Goal: Task Accomplishment & Management: Complete application form

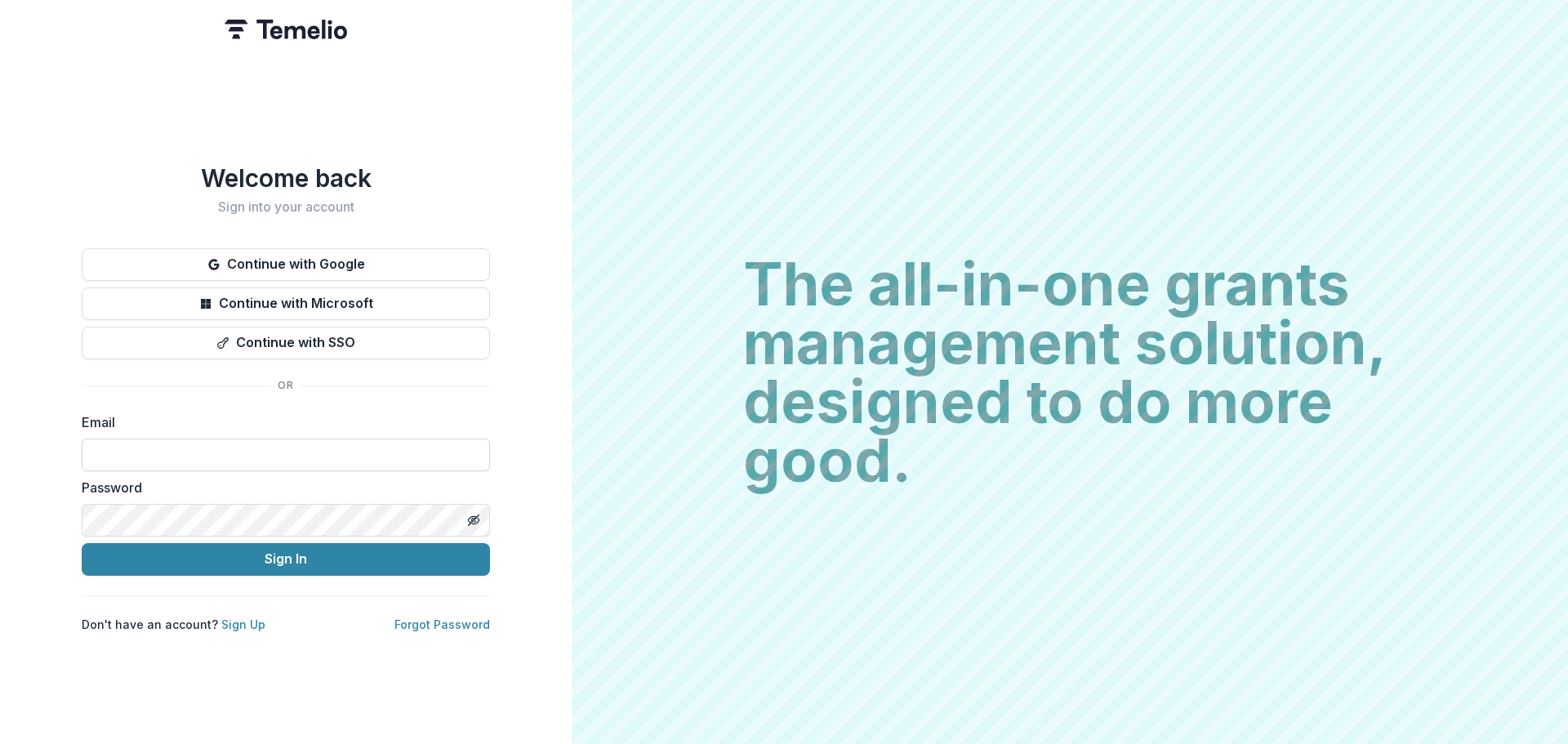
click at [321, 449] on input at bounding box center [286, 454] width 409 height 32
type input "**********"
click at [82, 543] on button "Sign In" at bounding box center [286, 559] width 409 height 32
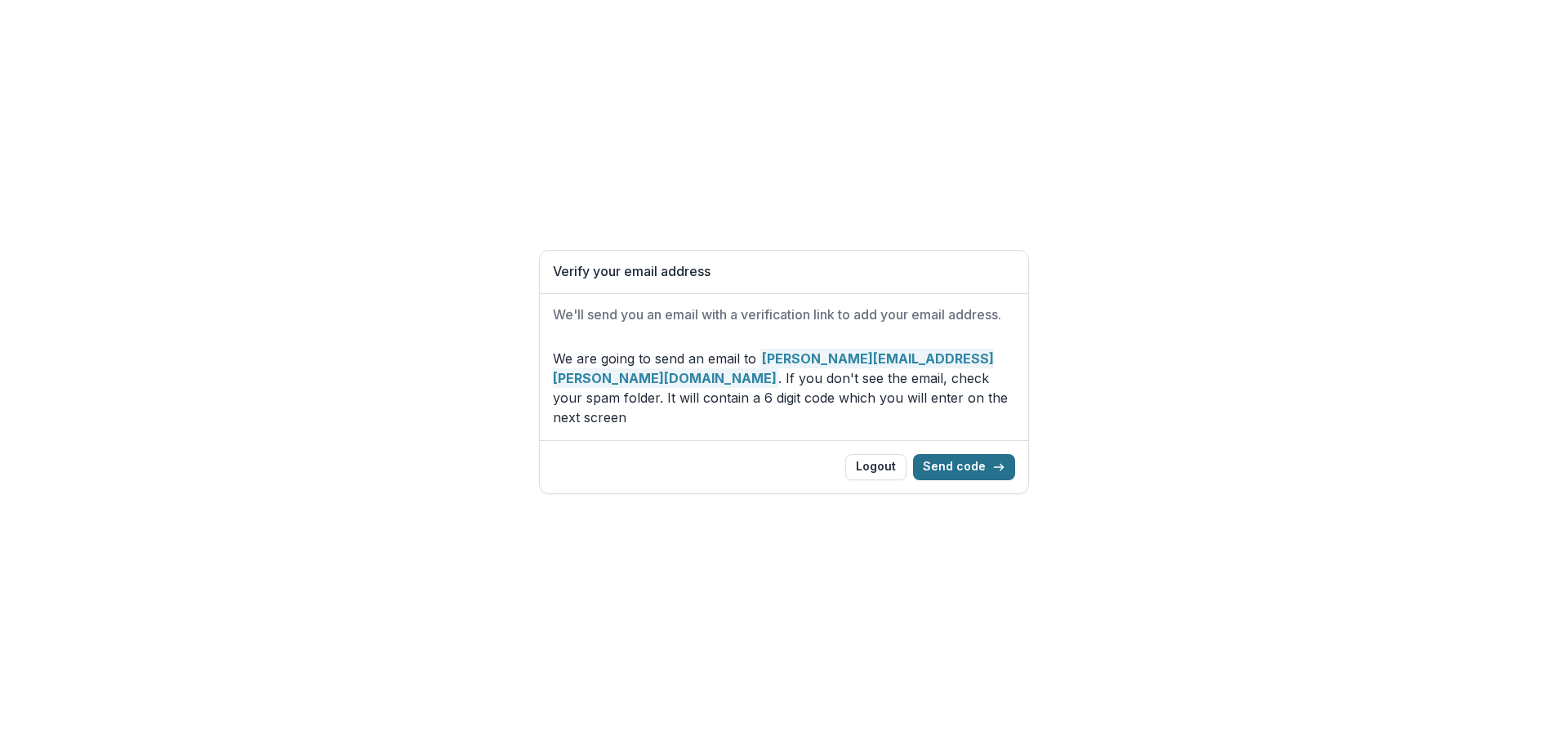
click at [982, 467] on button "Send code" at bounding box center [965, 467] width 102 height 26
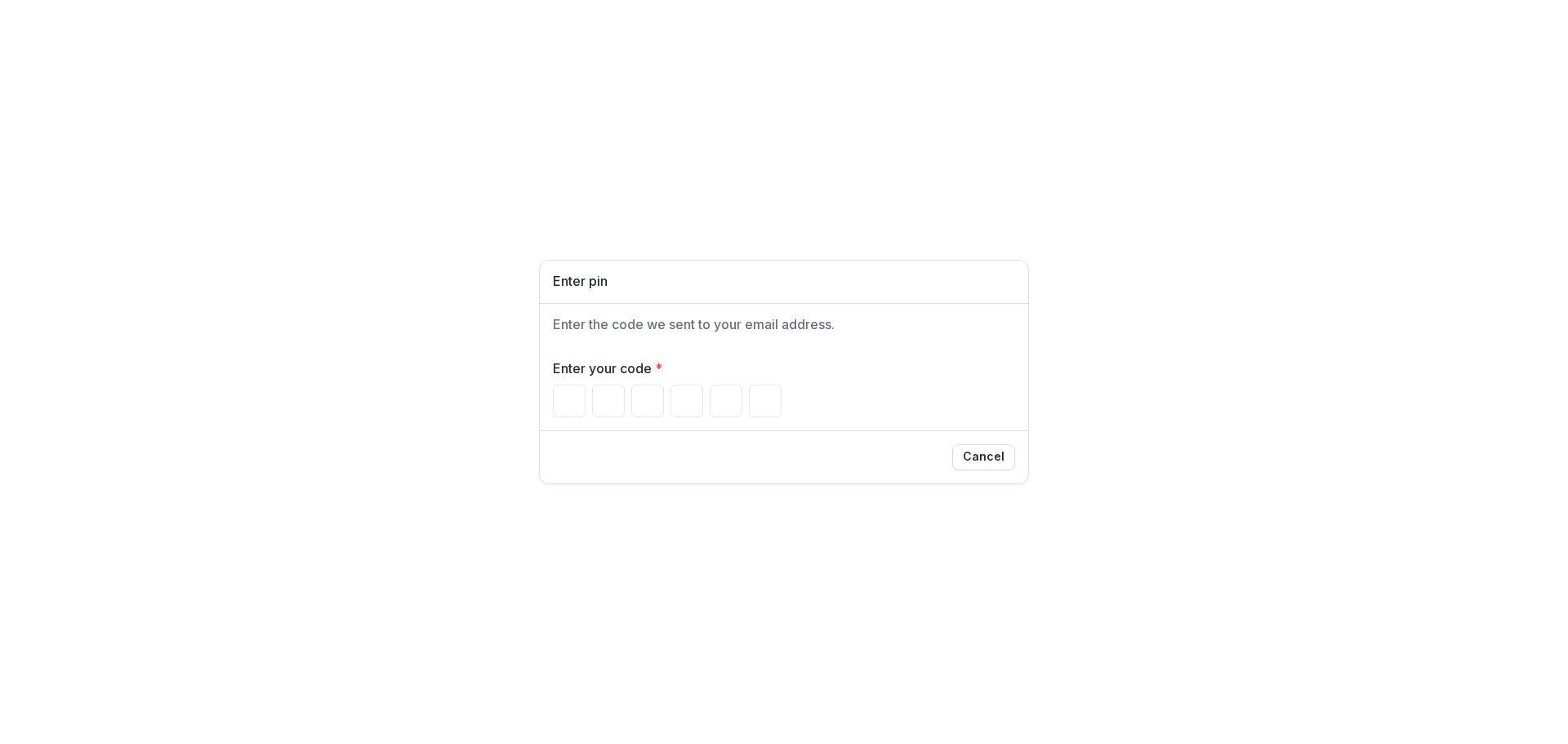
type input "*"
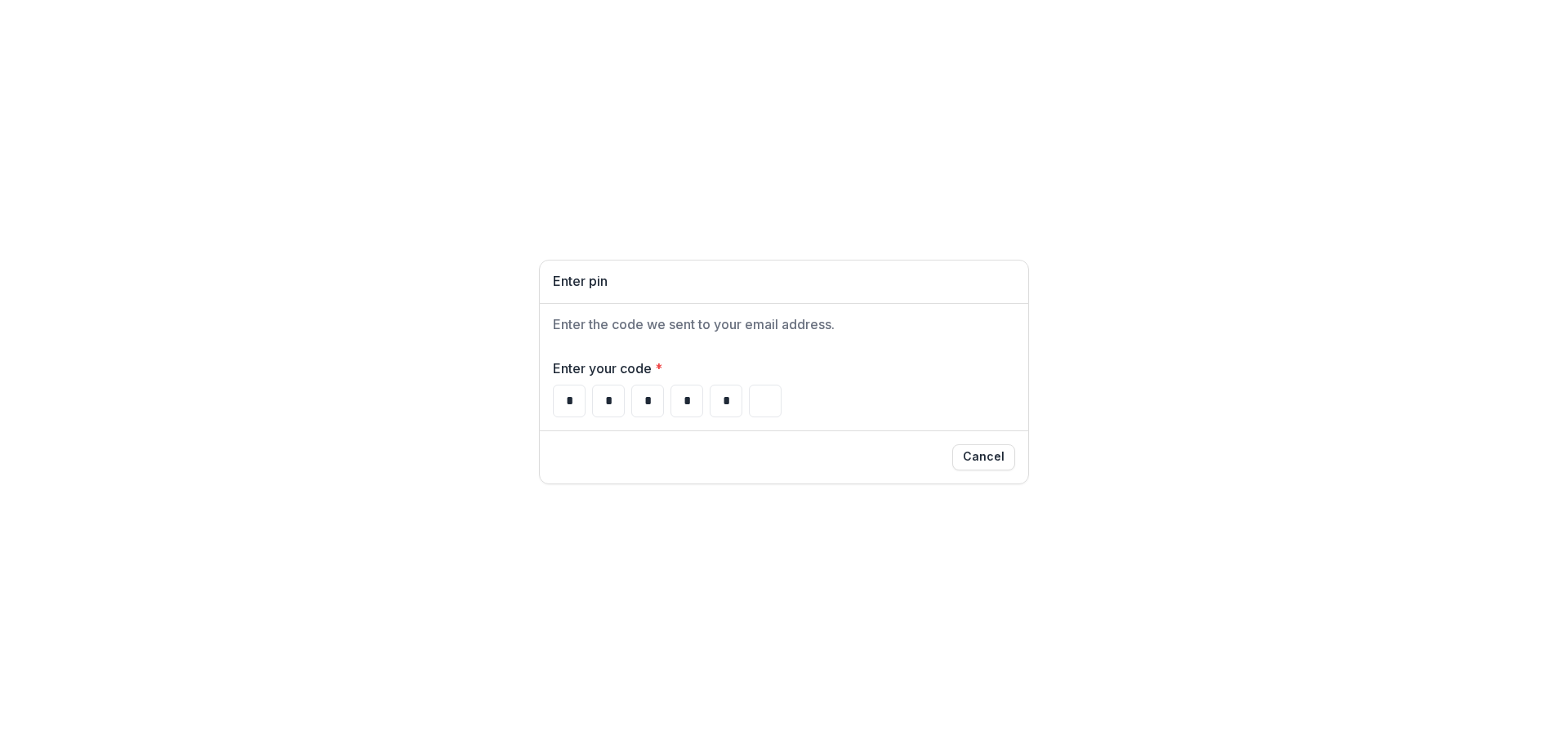
type input "*"
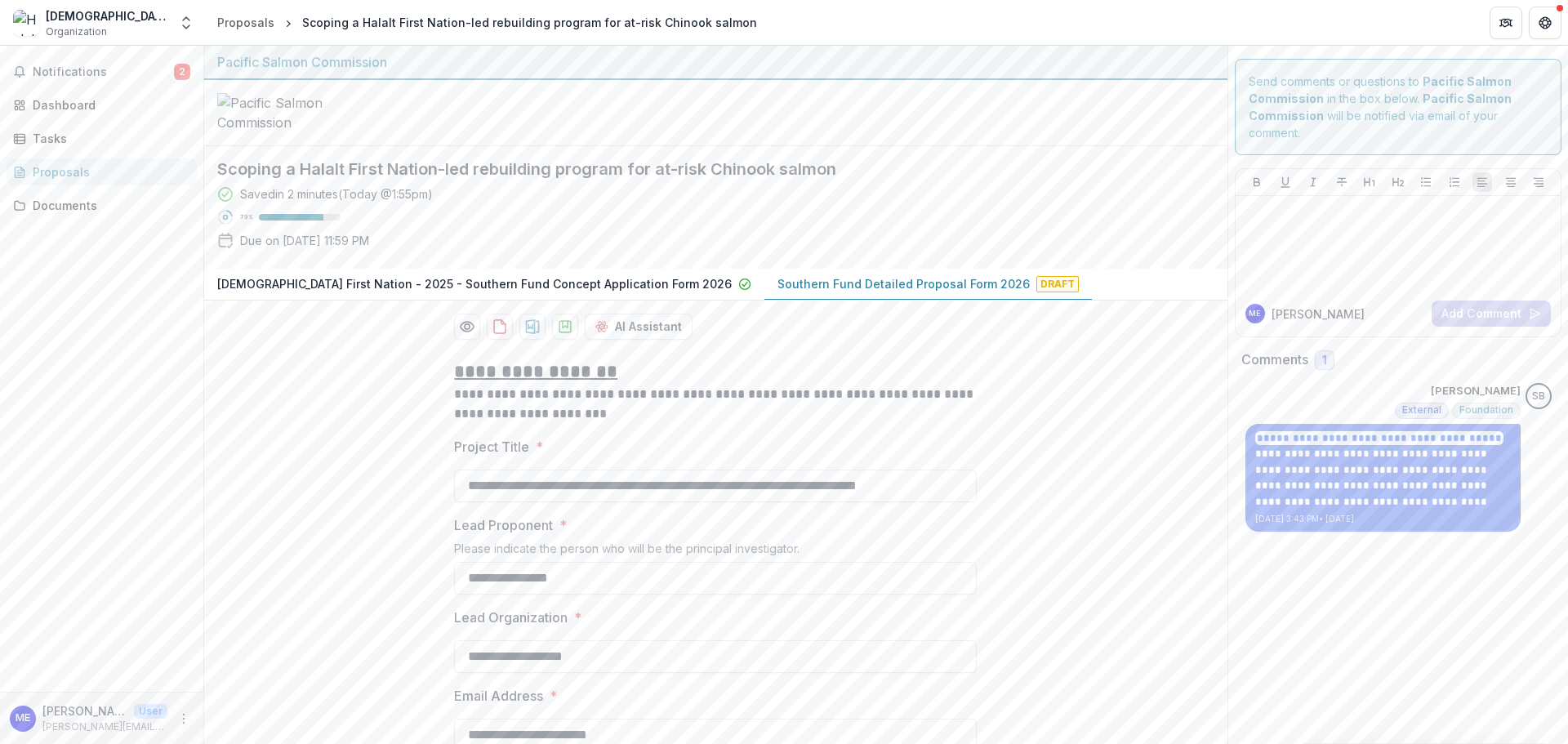
click at [788, 293] on p "Southern Fund Detailed Proposal Form 2026" at bounding box center [903, 284] width 252 height 17
click at [778, 293] on p "Southern Fund Detailed Proposal Form 2026" at bounding box center [903, 284] width 252 height 17
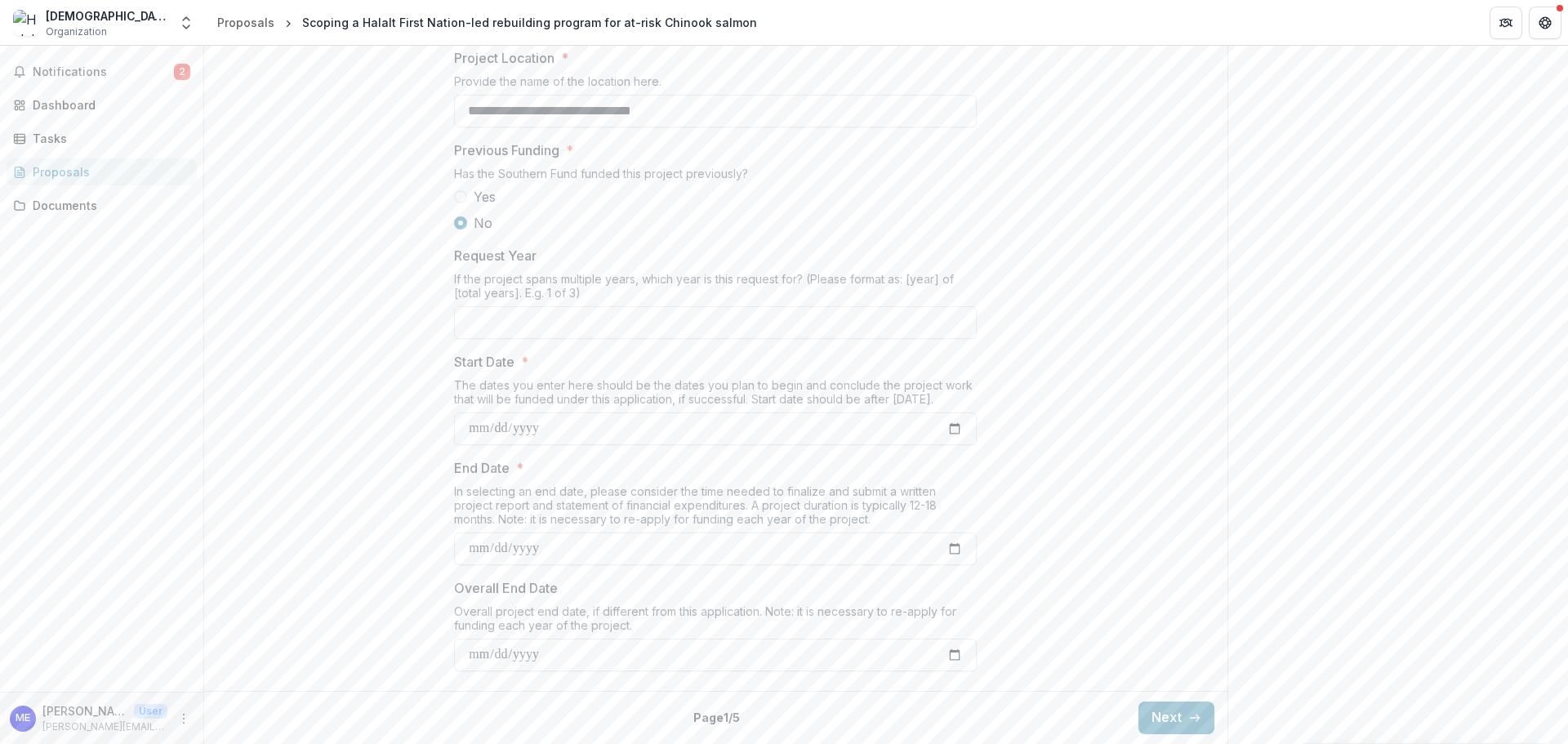
scroll to position [1720, 0]
click at [1154, 723] on button "Next" at bounding box center [1176, 717] width 76 height 32
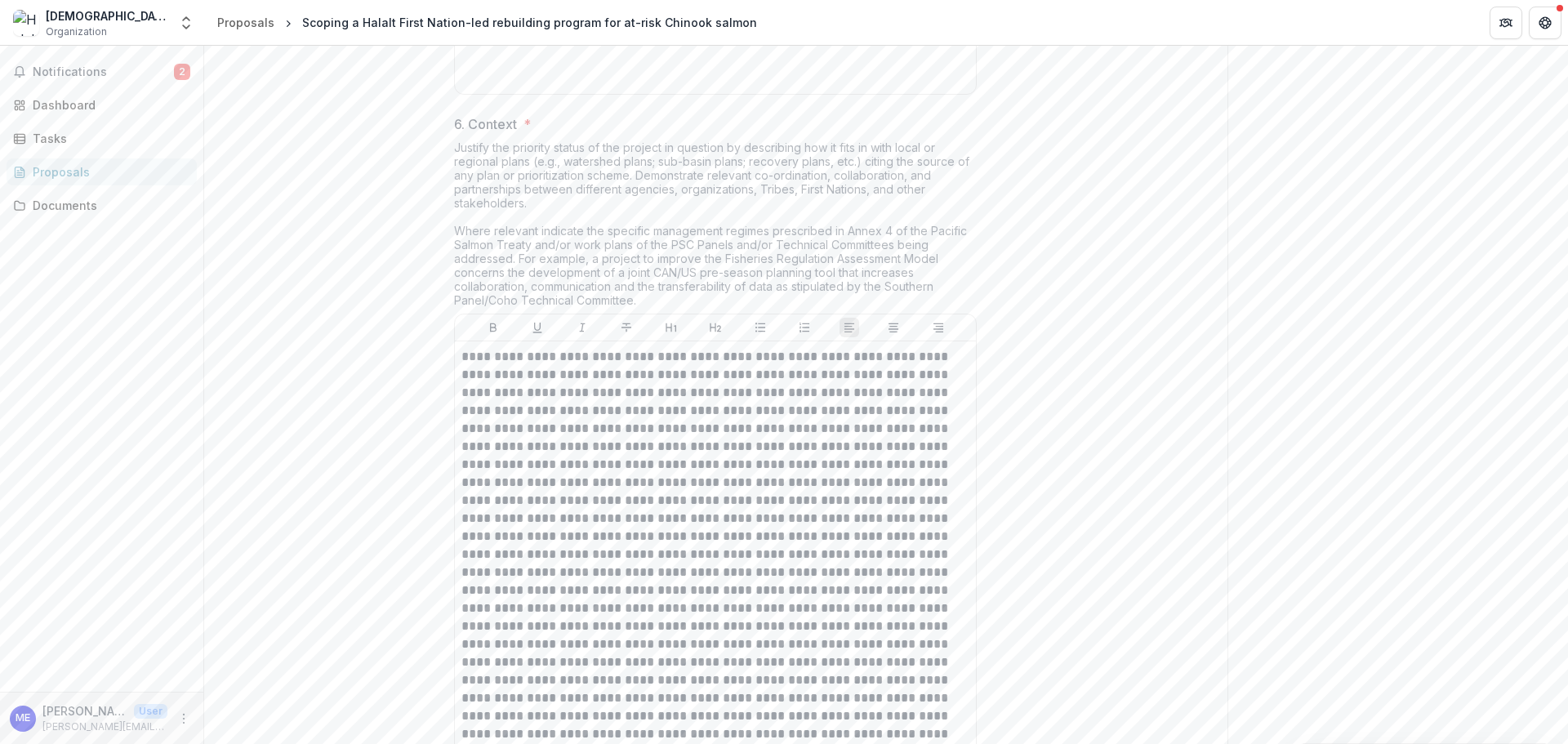
scroll to position [3355, 0]
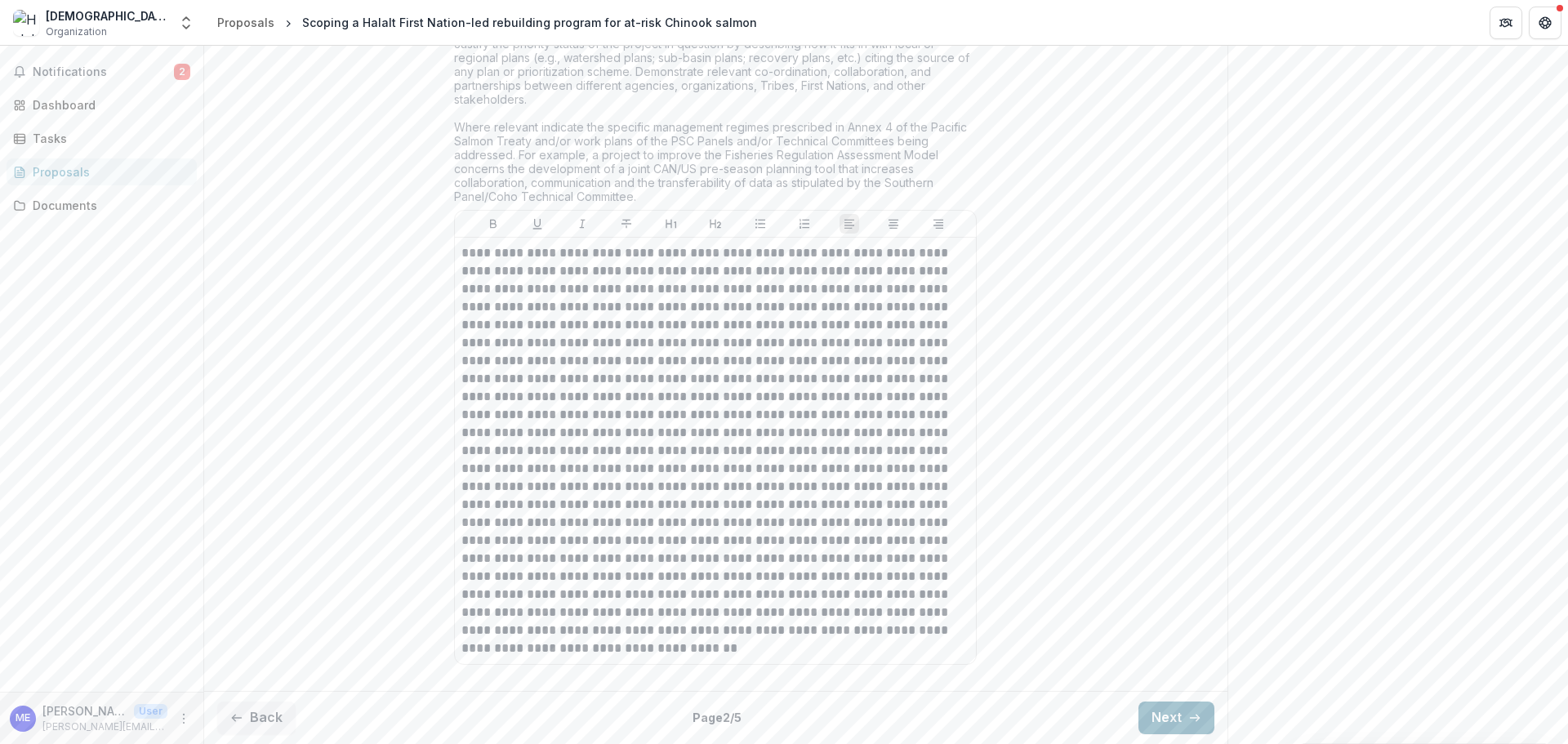
click at [1161, 718] on button "Next" at bounding box center [1176, 717] width 76 height 32
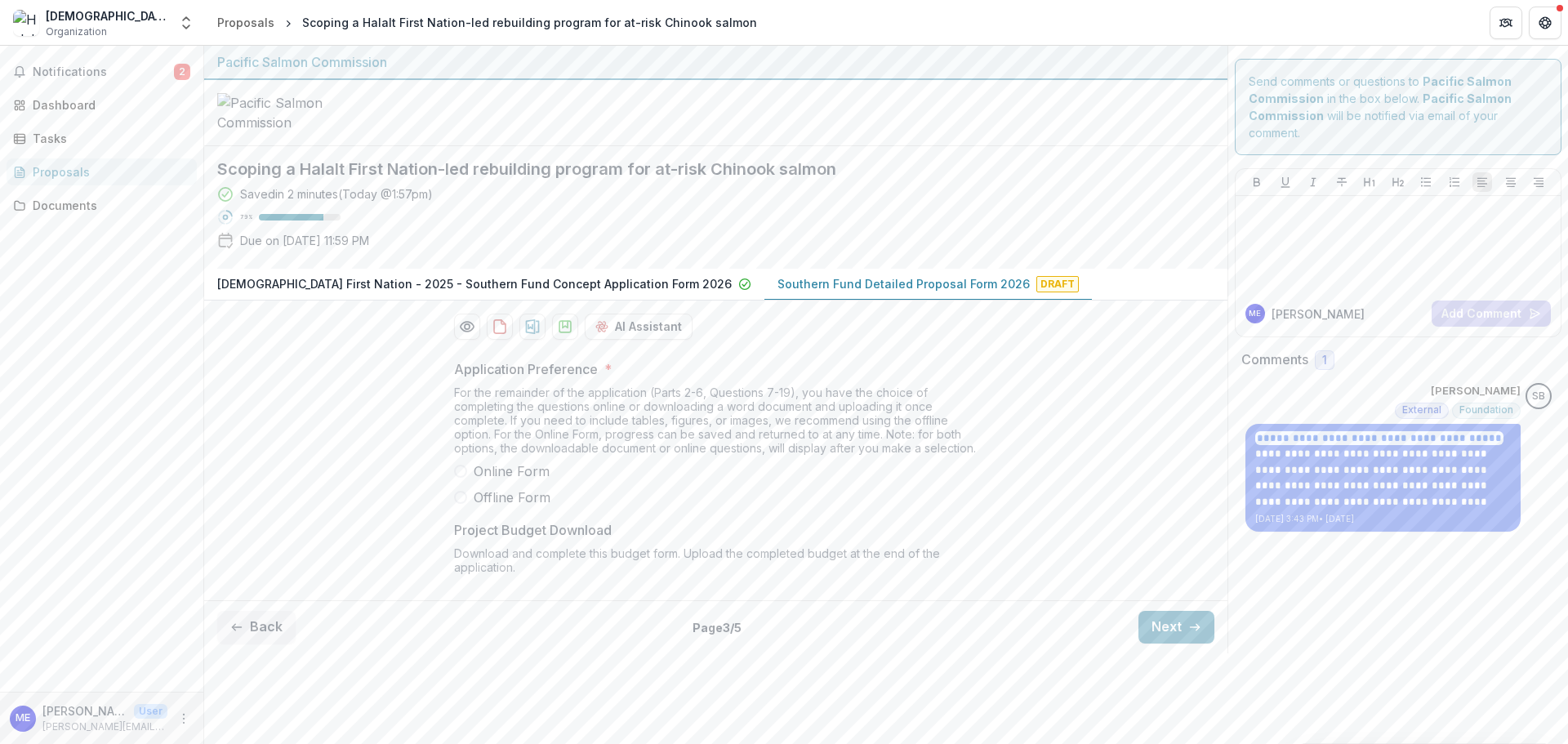
scroll to position [183, 0]
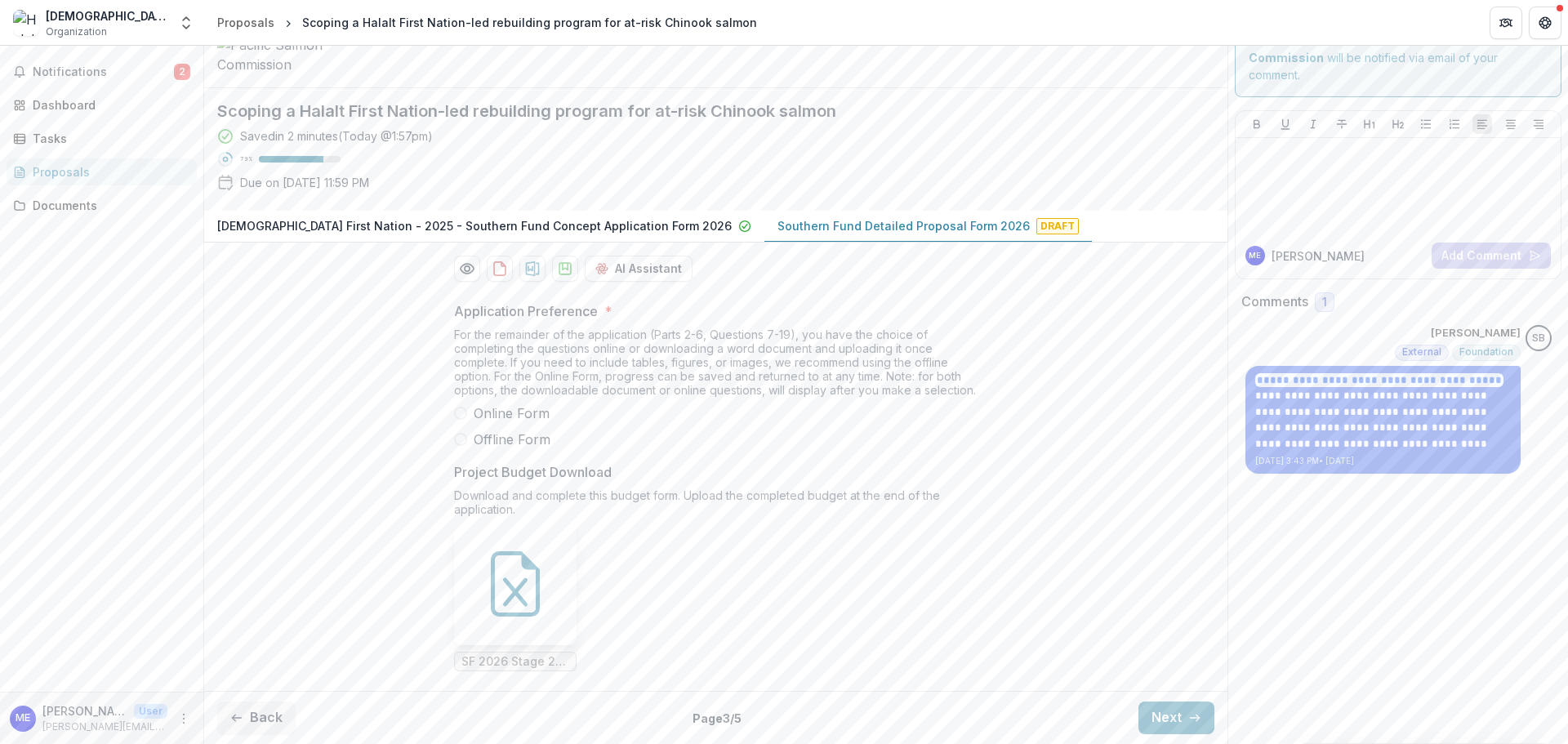
click at [492, 413] on span "Online Form" at bounding box center [512, 413] width 76 height 20
click at [492, 445] on span "Offline Form" at bounding box center [513, 439] width 77 height 20
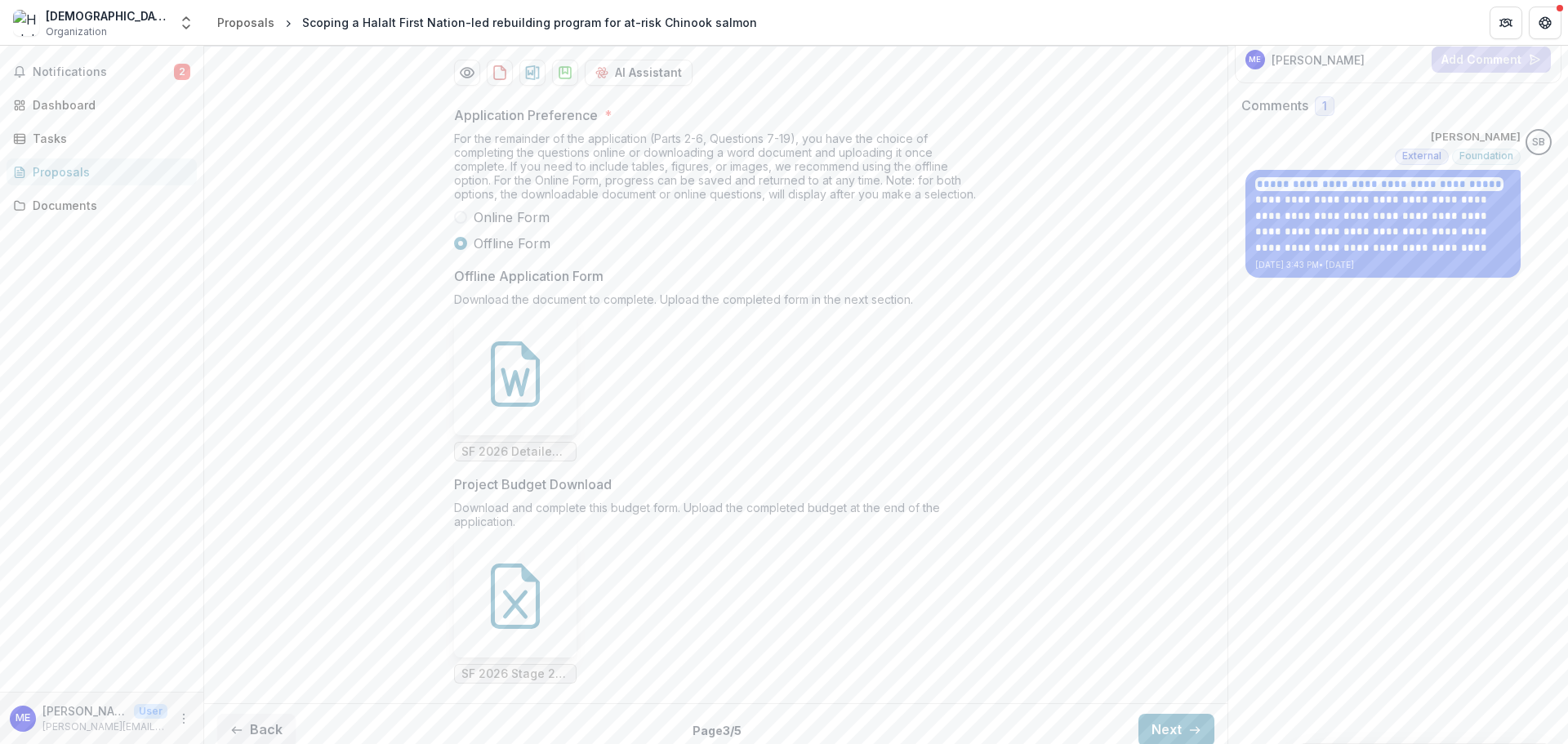
scroll to position [391, 0]
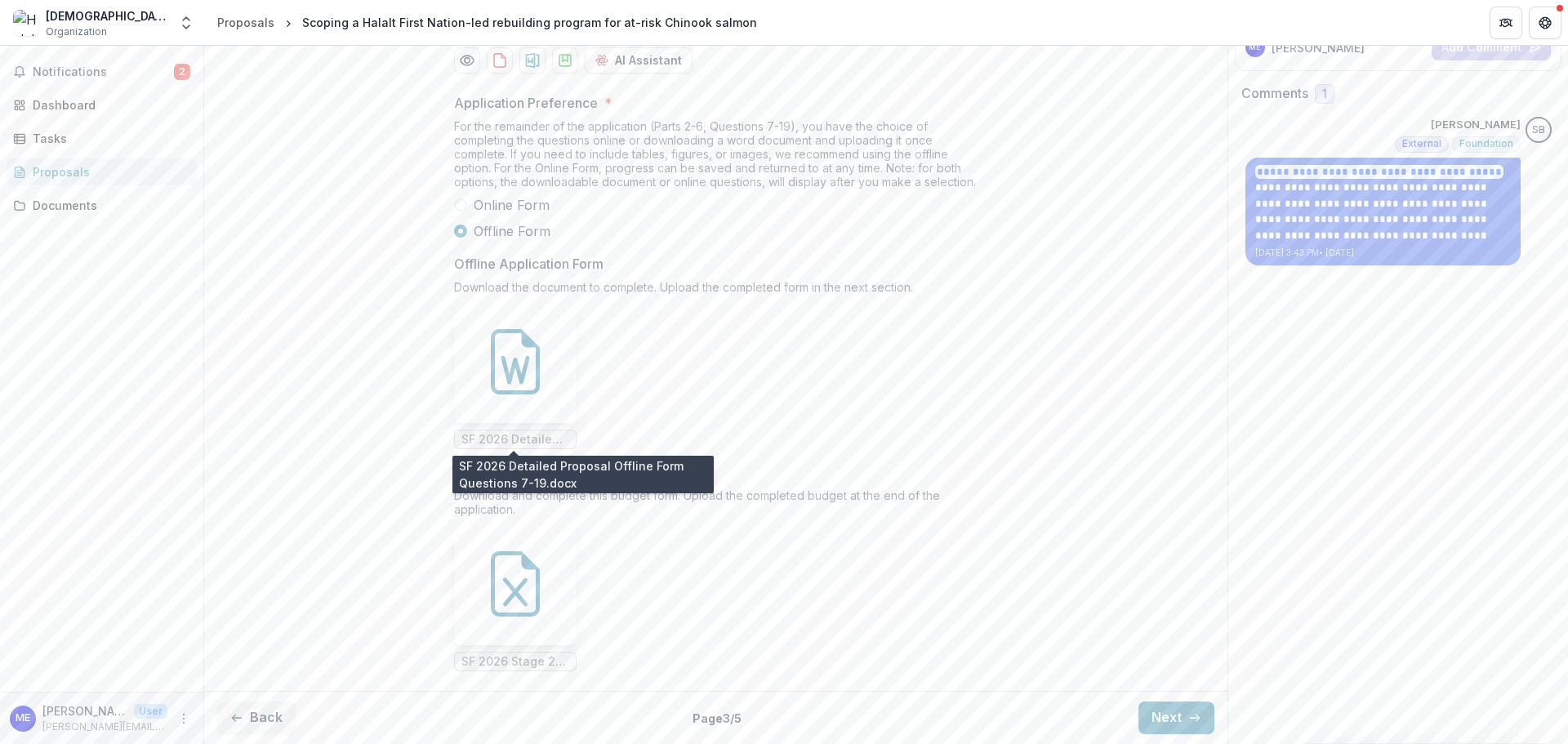
click at [503, 435] on span "SF 2026 Detailed Proposal Offline Form Questions 7-19.docx" at bounding box center [515, 439] width 108 height 13
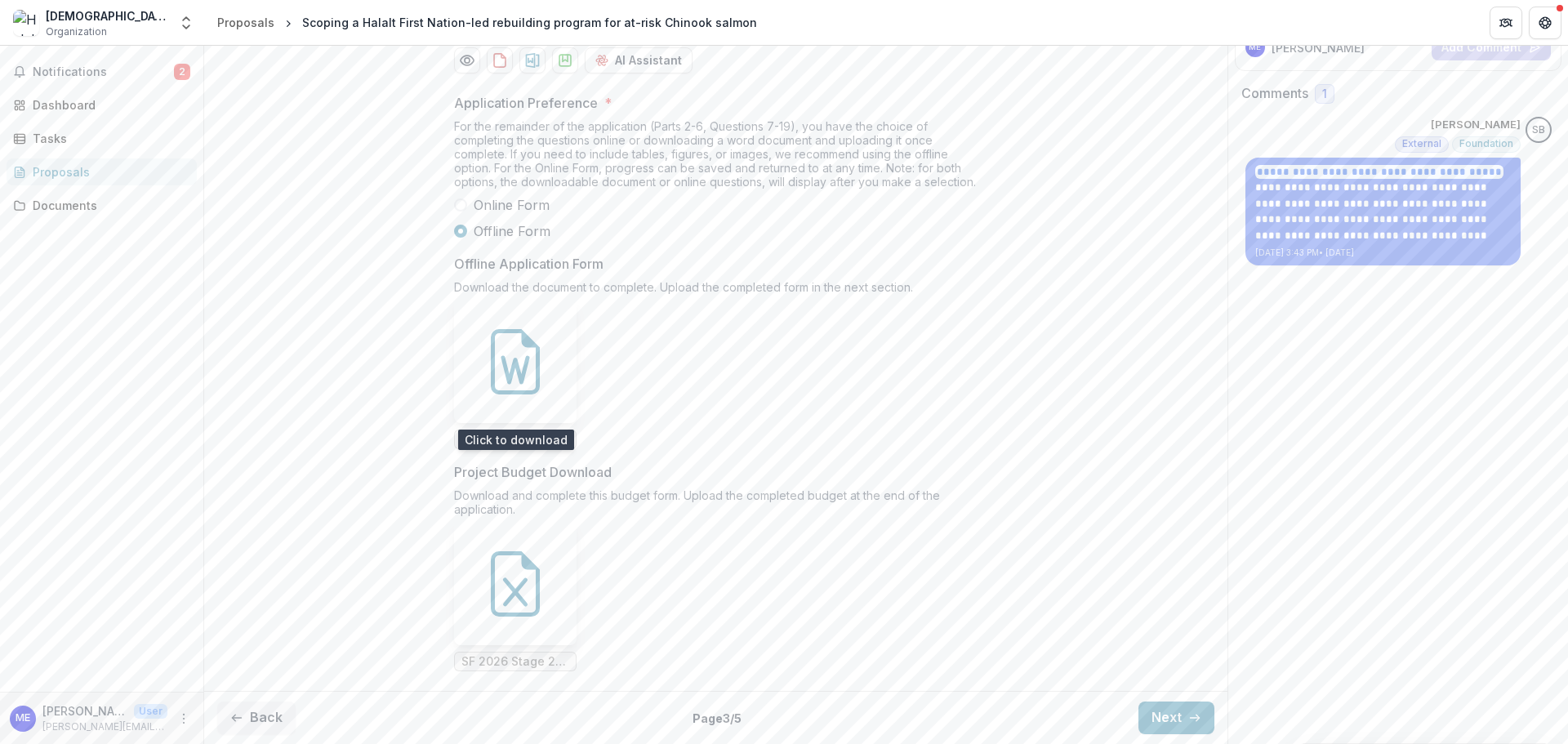
click at [531, 348] on icon at bounding box center [515, 362] width 66 height 66
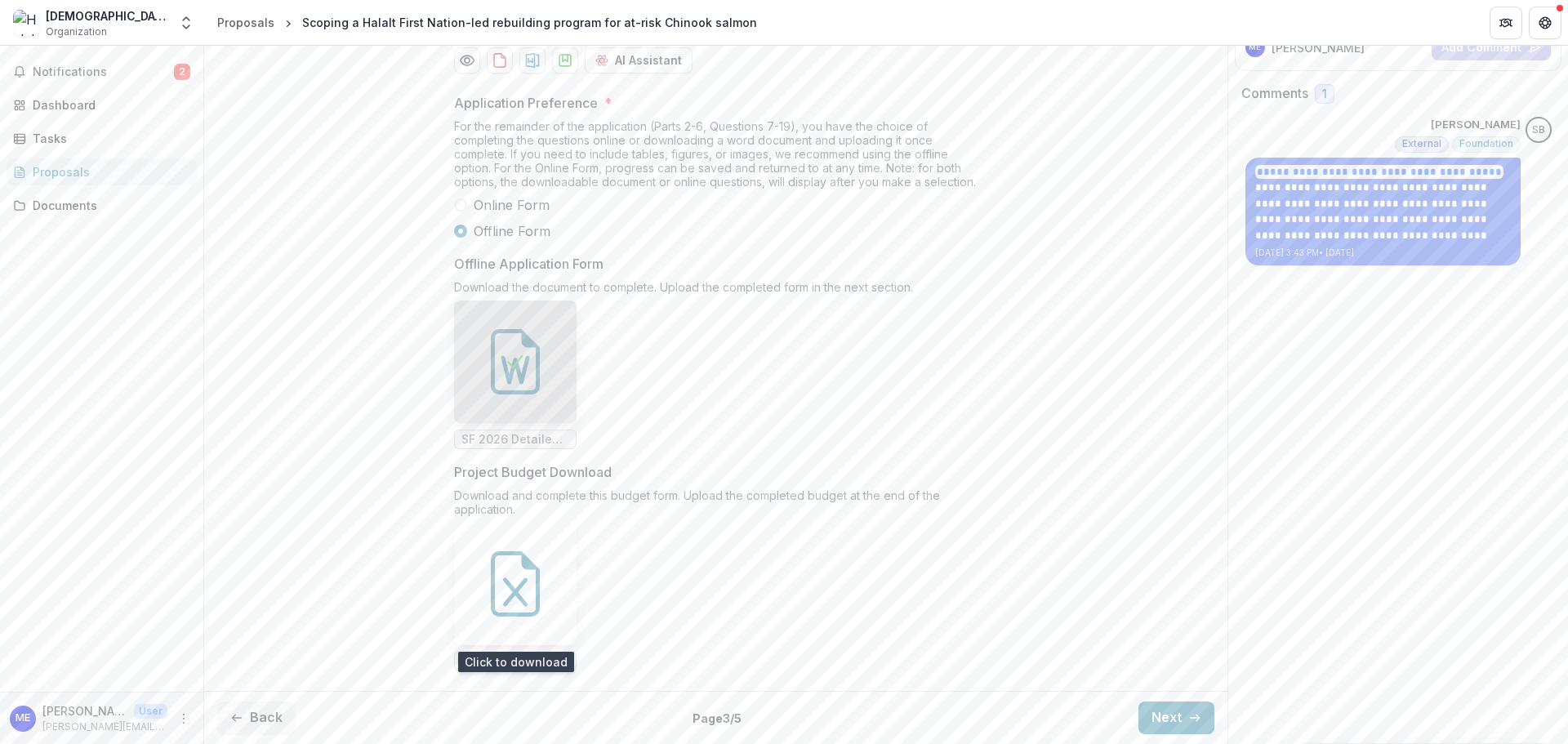
click at [503, 606] on icon at bounding box center [515, 591] width 24 height 29
